Goal: Task Accomplishment & Management: Use online tool/utility

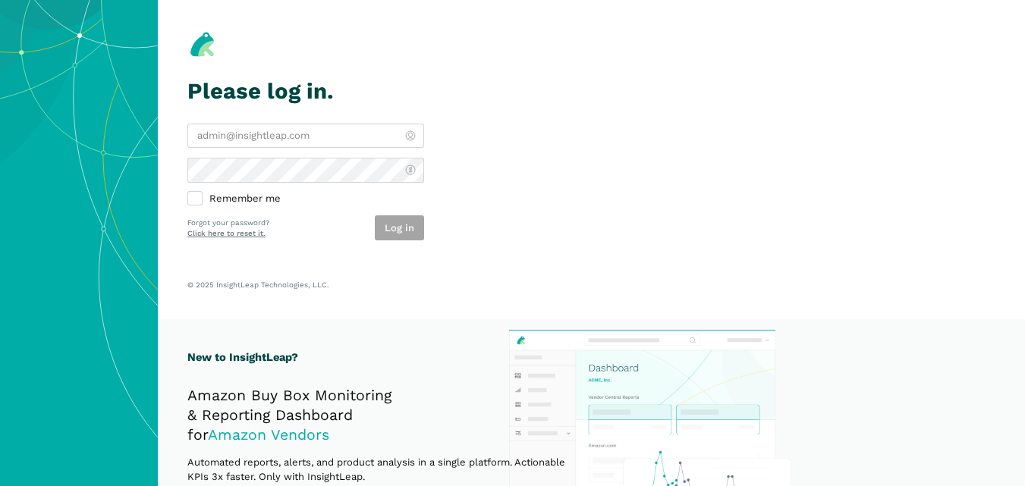
type input "[PERSON_NAME][EMAIL_ADDRESS][DOMAIN_NAME]"
click at [402, 237] on div "Log in" at bounding box center [399, 227] width 49 height 25
click at [402, 237] on button "Log in" at bounding box center [399, 227] width 49 height 25
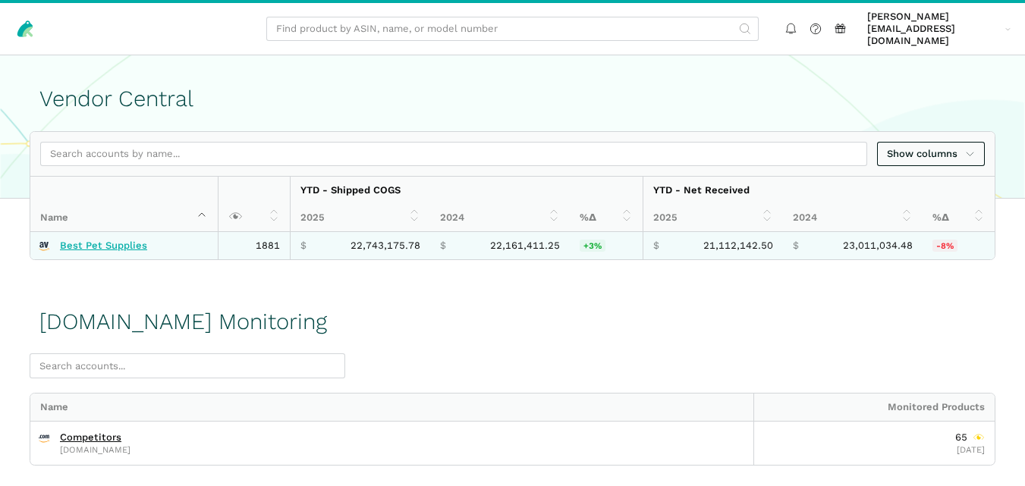
click at [126, 240] on link "Best Pet Supplies" at bounding box center [103, 246] width 87 height 12
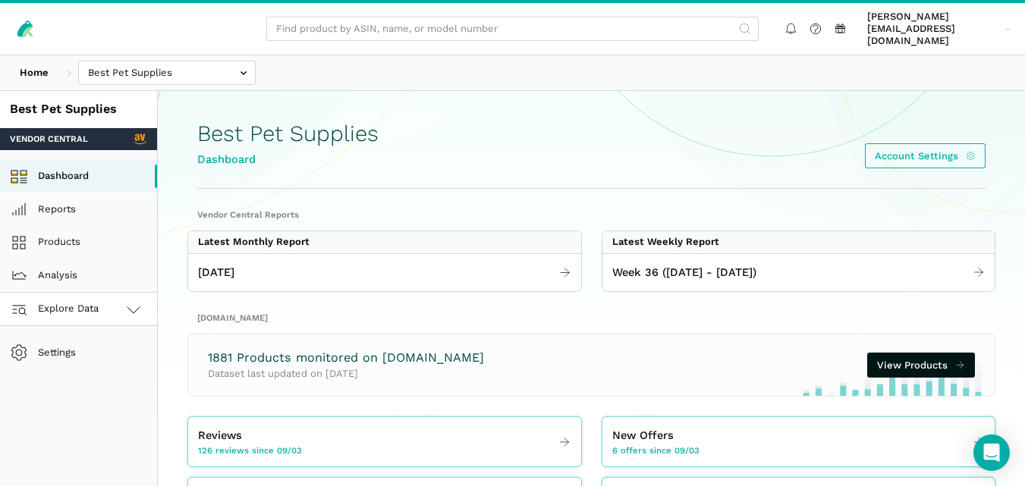
click at [137, 300] on icon at bounding box center [133, 309] width 18 height 18
click at [107, 365] on link "[DOMAIN_NAME]" at bounding box center [78, 375] width 157 height 33
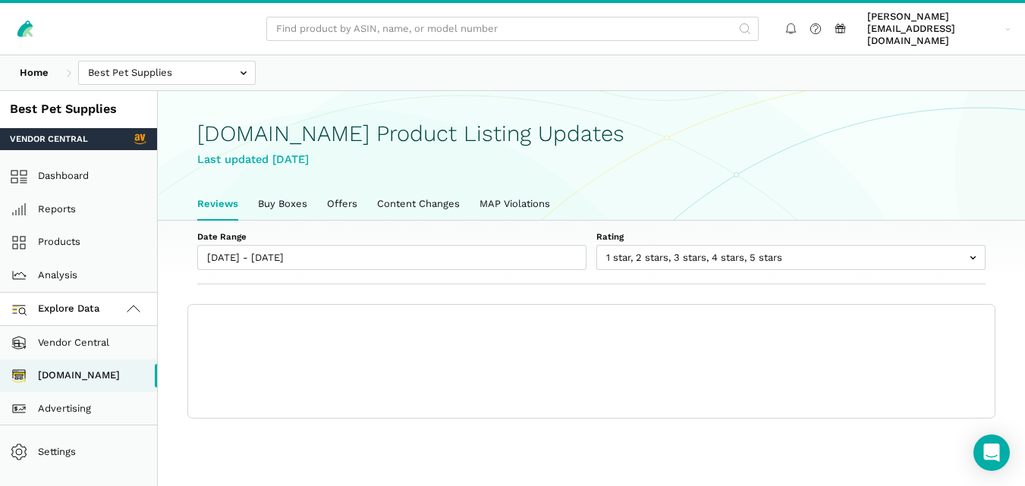
scroll to position [5, 0]
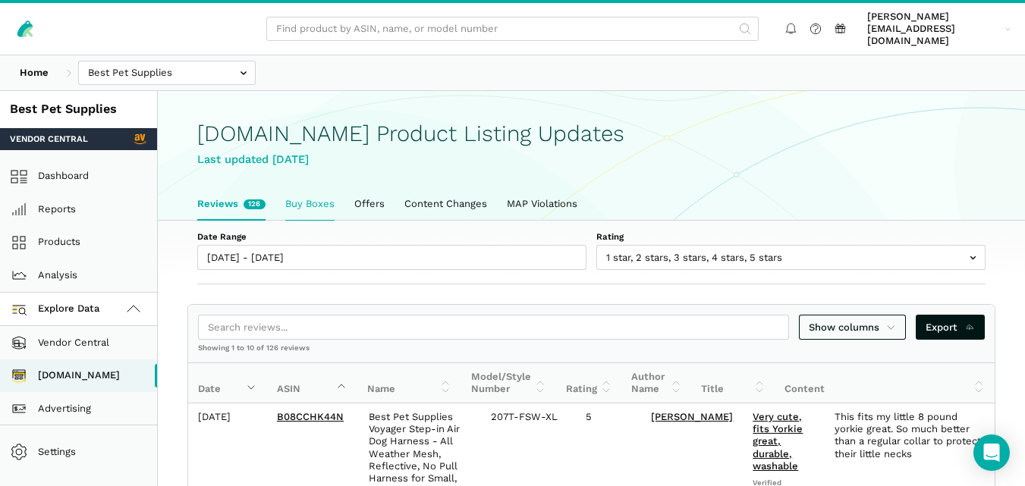
click at [313, 191] on link "Buy Boxes" at bounding box center [309, 204] width 69 height 32
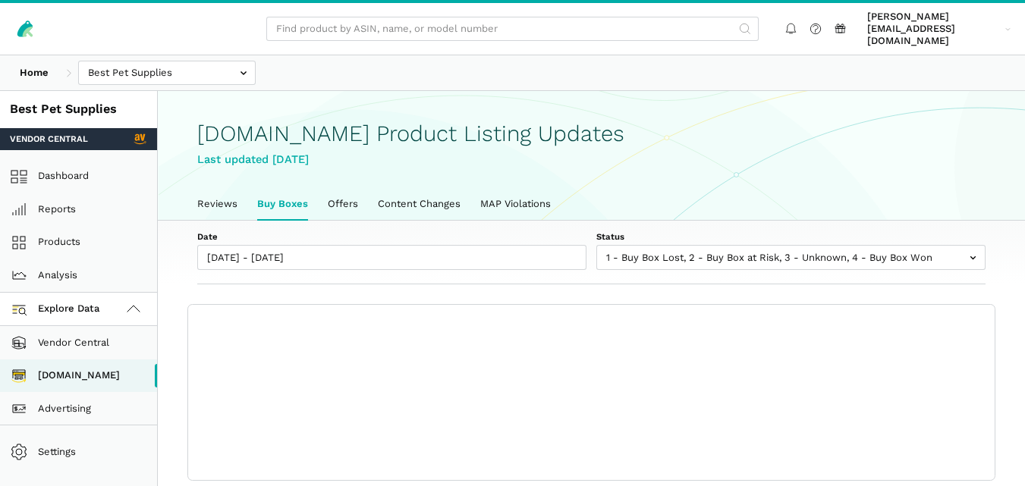
scroll to position [5, 0]
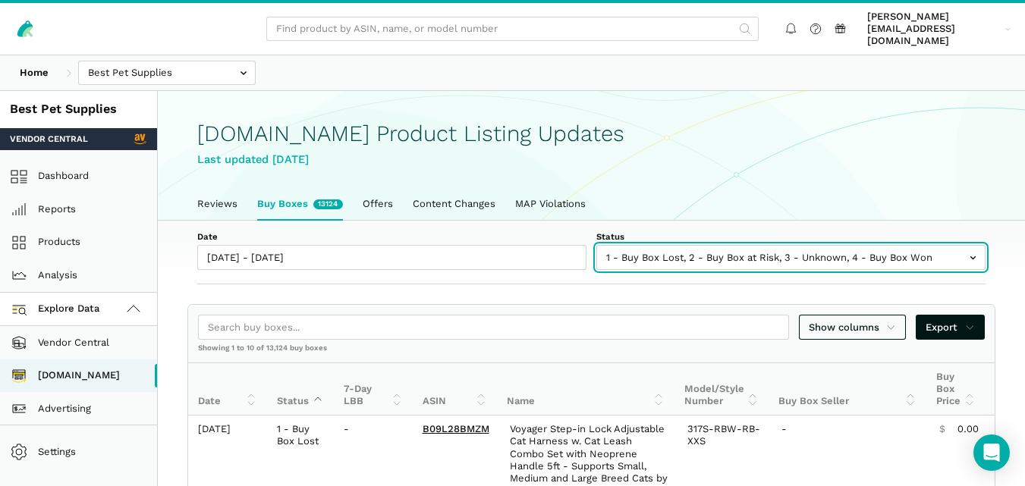
click at [659, 247] on input "text" at bounding box center [790, 257] width 389 height 25
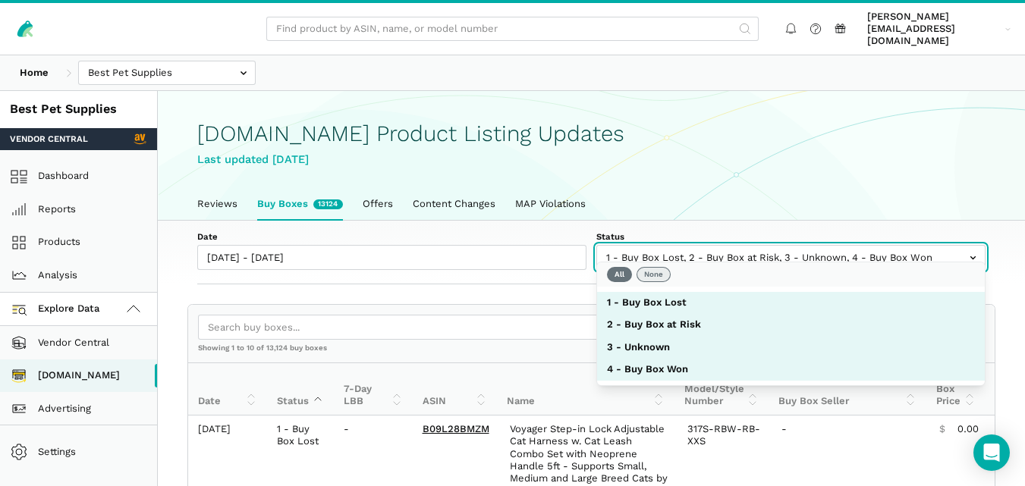
click at [661, 278] on button "None" at bounding box center [653, 274] width 34 height 15
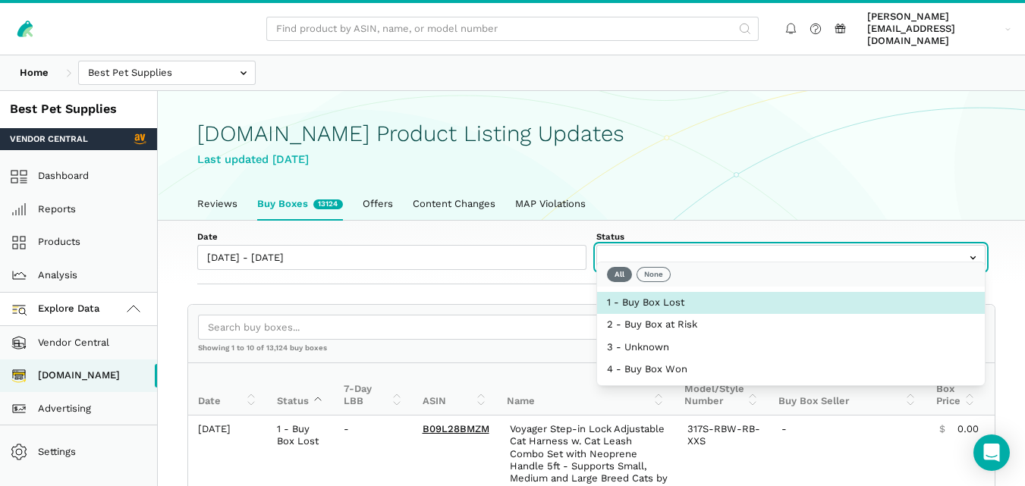
select select "1 - Buy Box Lost"
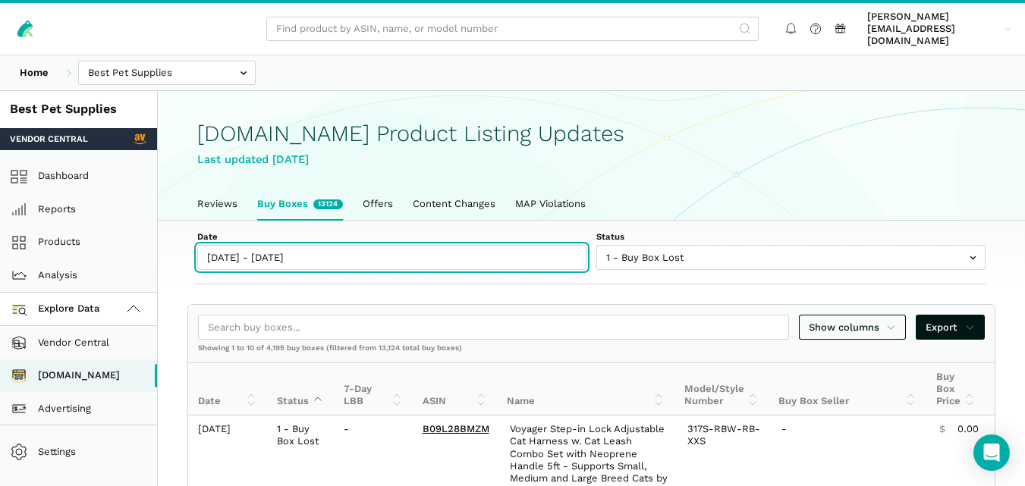
type input "[DATE]"
click at [312, 248] on input "[DATE] - [DATE]" at bounding box center [391, 257] width 389 height 25
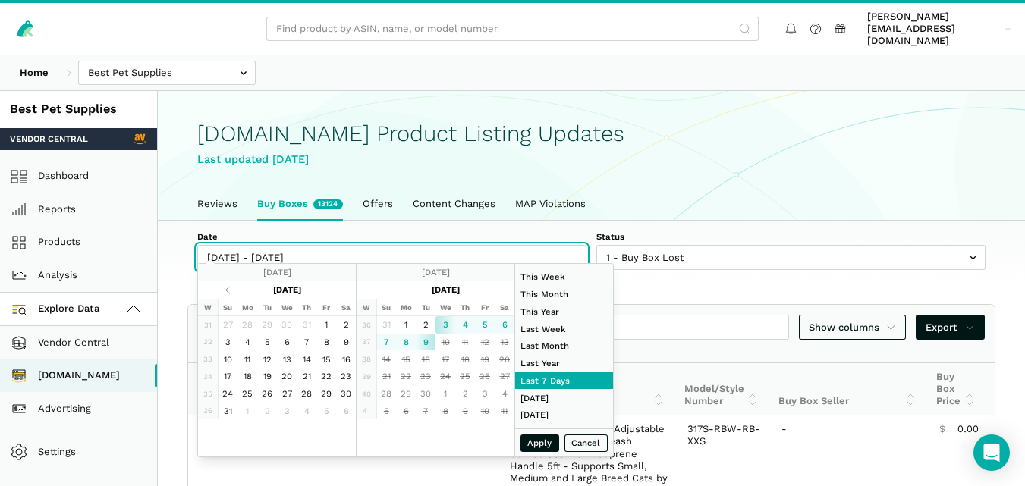
type input "[DATE]"
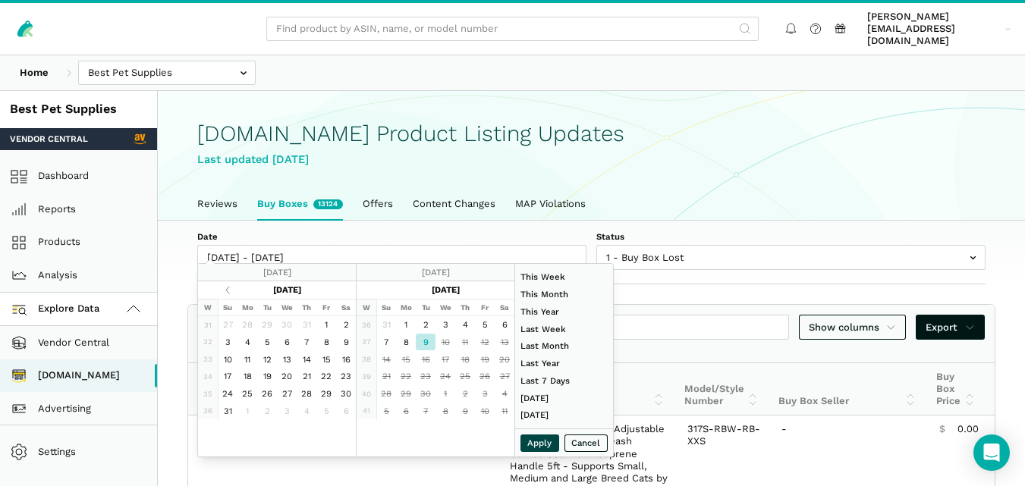
click at [545, 444] on button "Apply" at bounding box center [539, 443] width 39 height 17
type input "[DATE] - [DATE]"
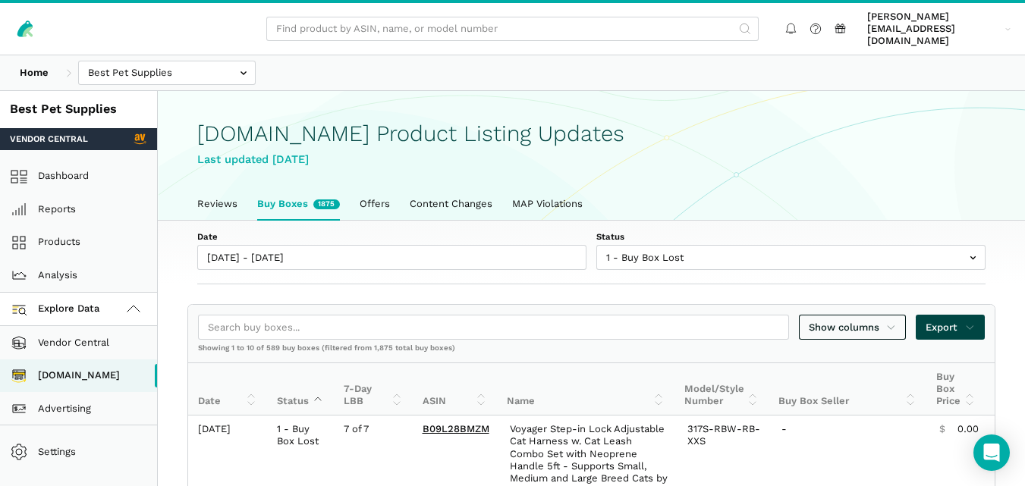
click at [957, 320] on span "Export" at bounding box center [949, 327] width 49 height 15
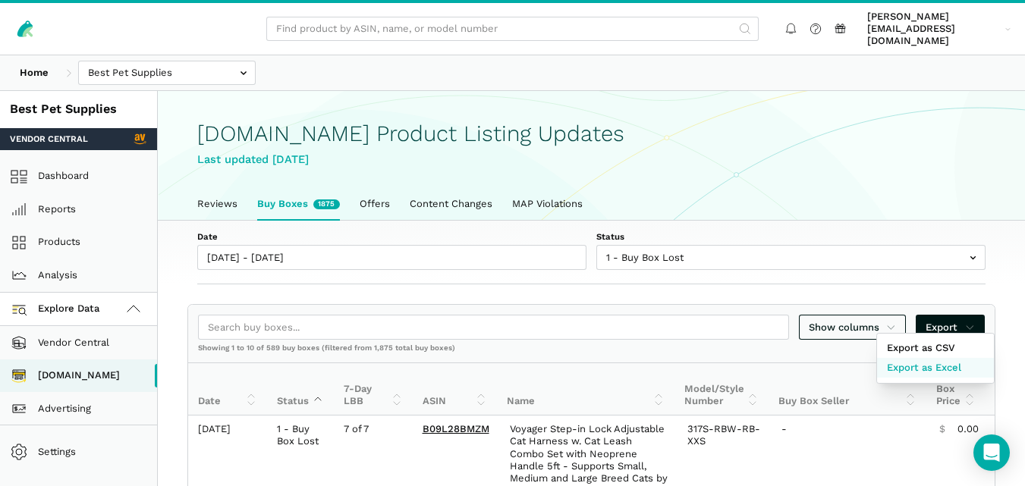
click at [918, 359] on link "Export as Excel" at bounding box center [935, 368] width 117 height 20
